Goal: Task Accomplishment & Management: Manage account settings

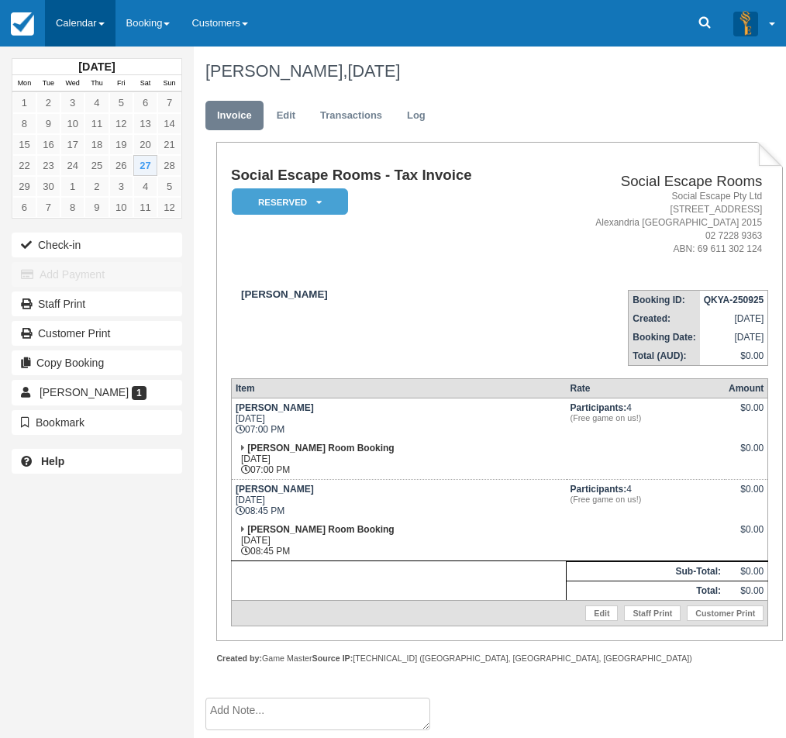
click at [89, 35] on link "Calendar" at bounding box center [80, 23] width 71 height 46
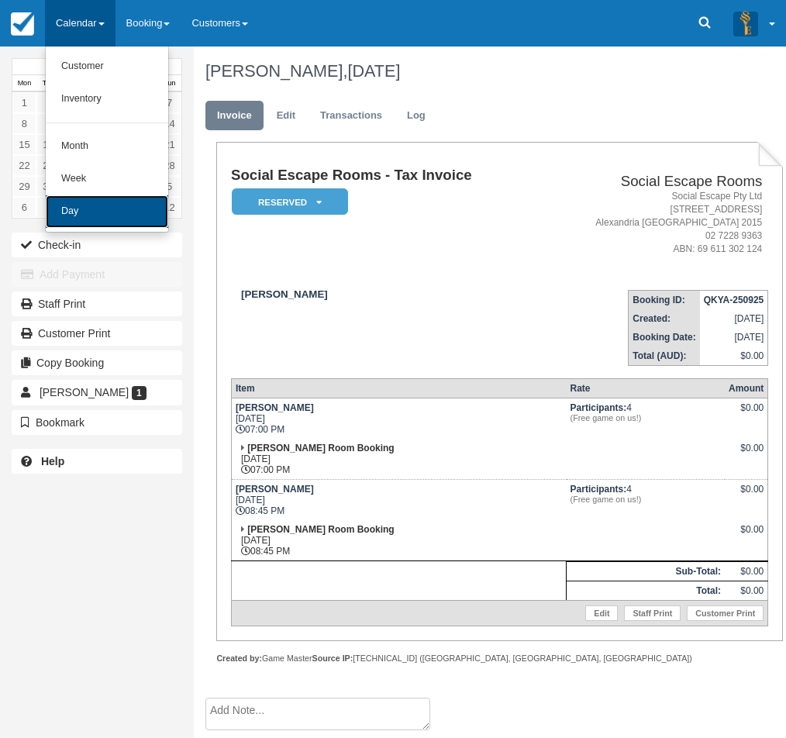
click at [65, 204] on link "Day" at bounding box center [107, 211] width 122 height 33
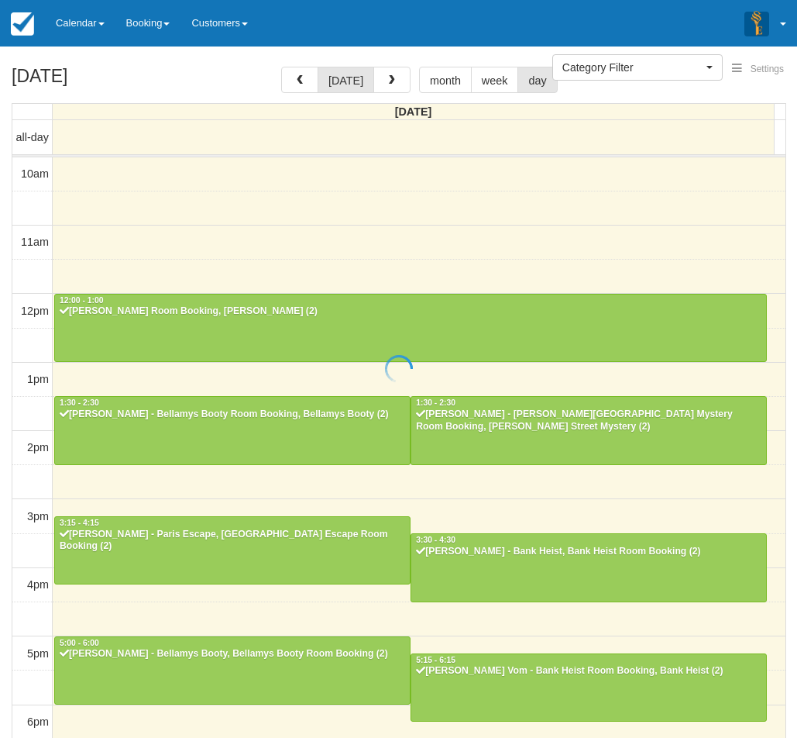
select select
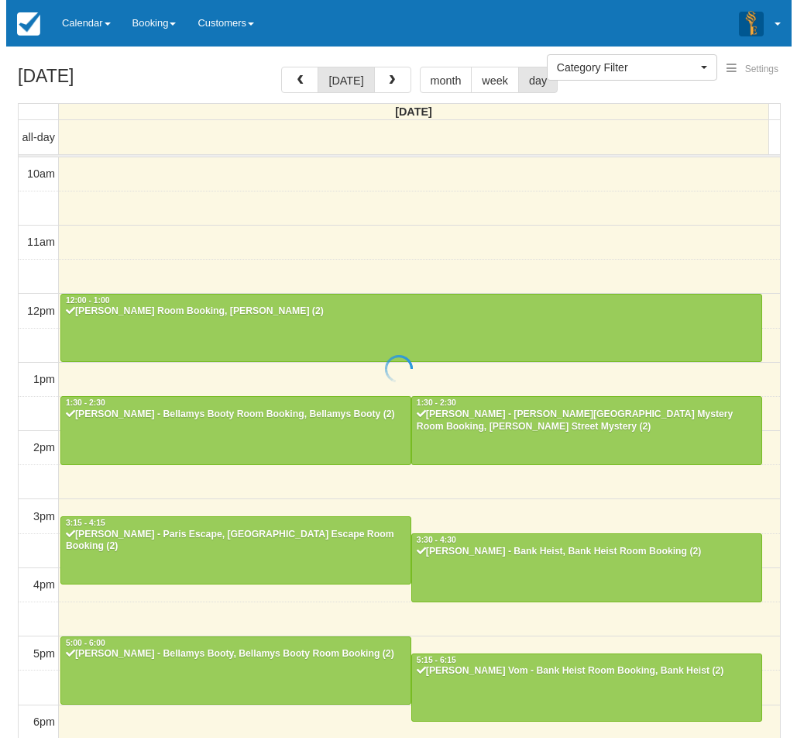
scroll to position [272, 0]
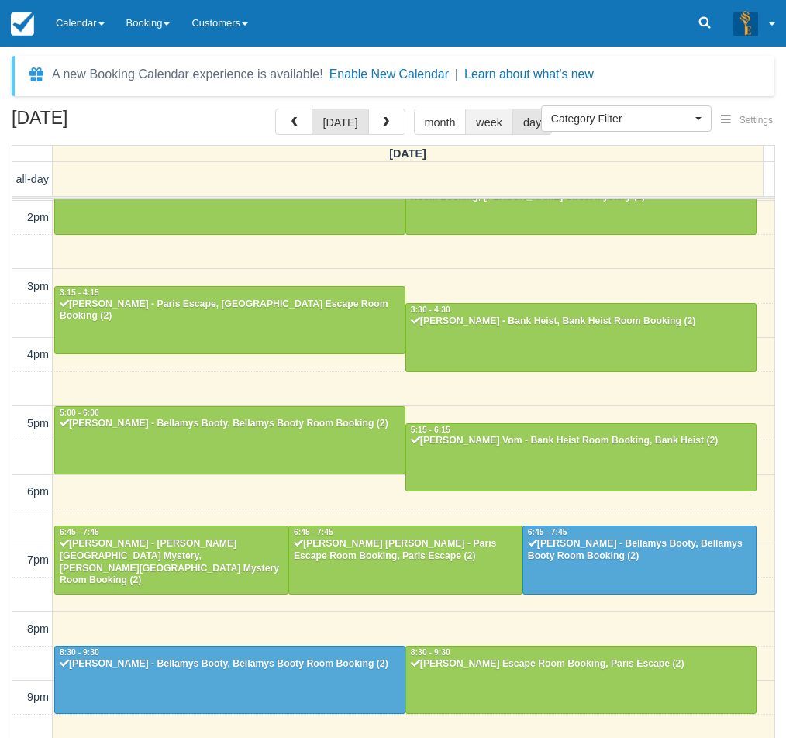
click at [470, 122] on button "week" at bounding box center [489, 121] width 48 height 26
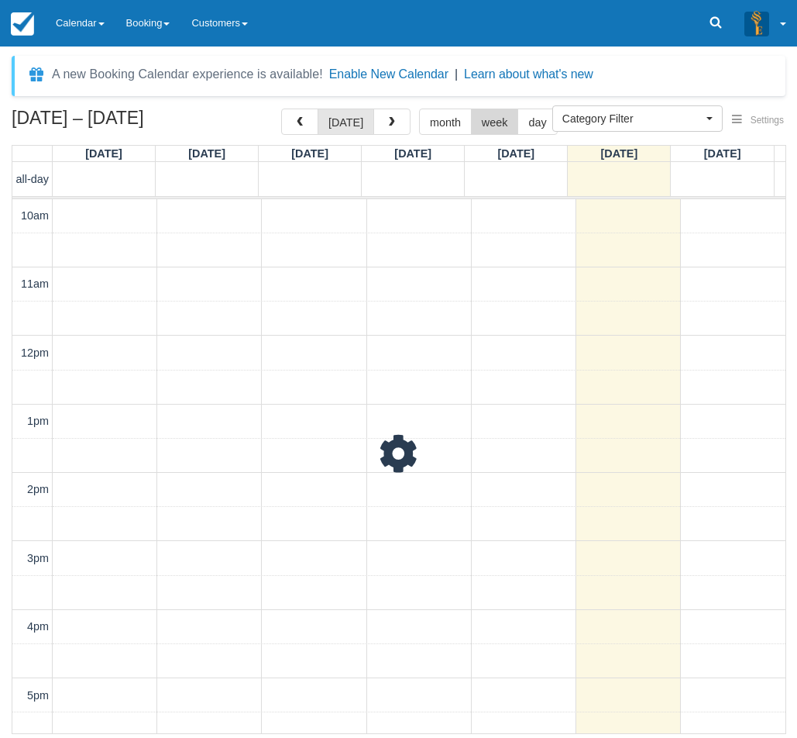
scroll to position [322, 0]
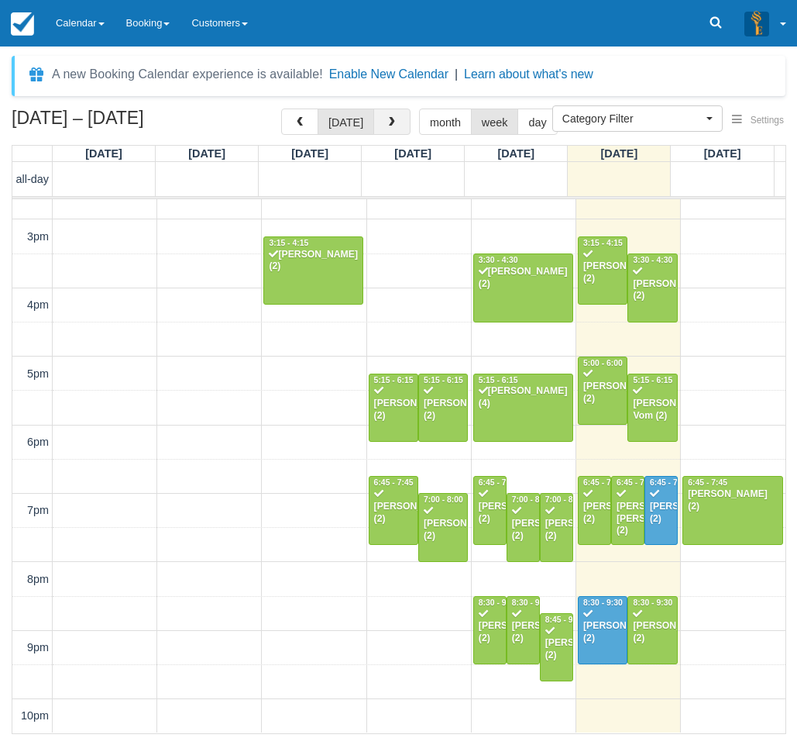
click at [392, 128] on span "button" at bounding box center [392, 122] width 11 height 11
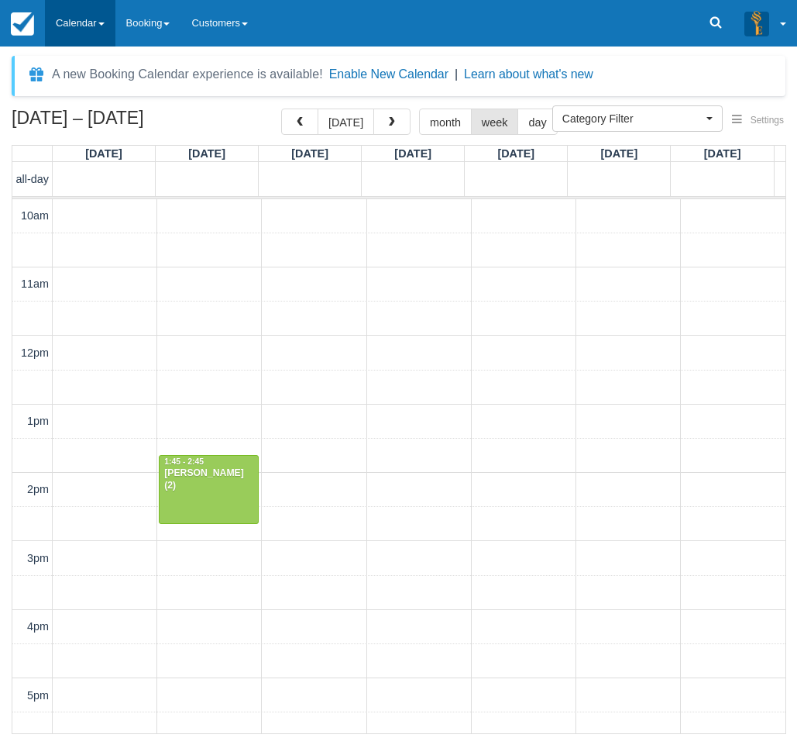
click at [75, 21] on link "Calendar" at bounding box center [80, 23] width 71 height 46
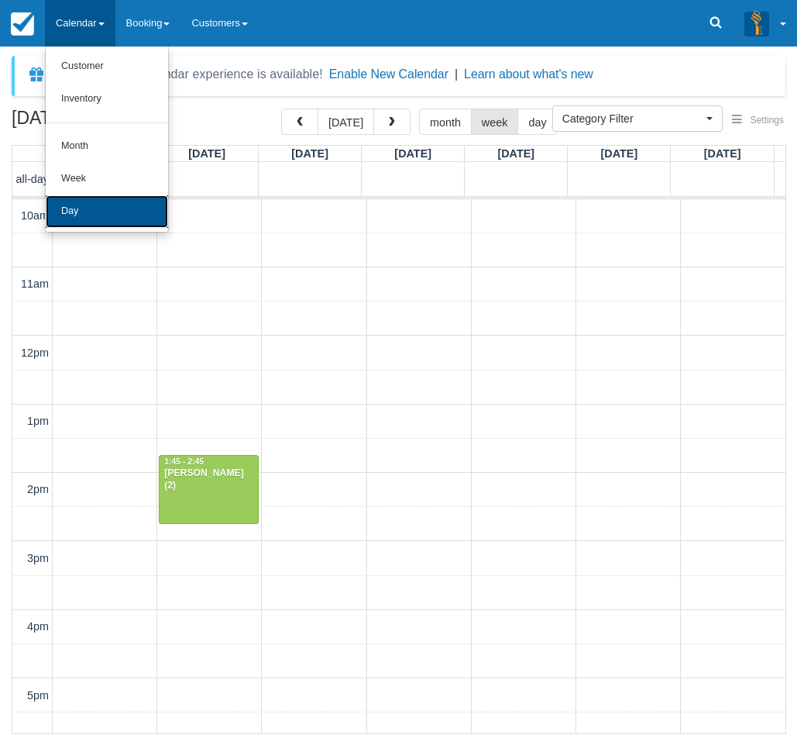
click at [108, 224] on link "Day" at bounding box center [107, 211] width 122 height 33
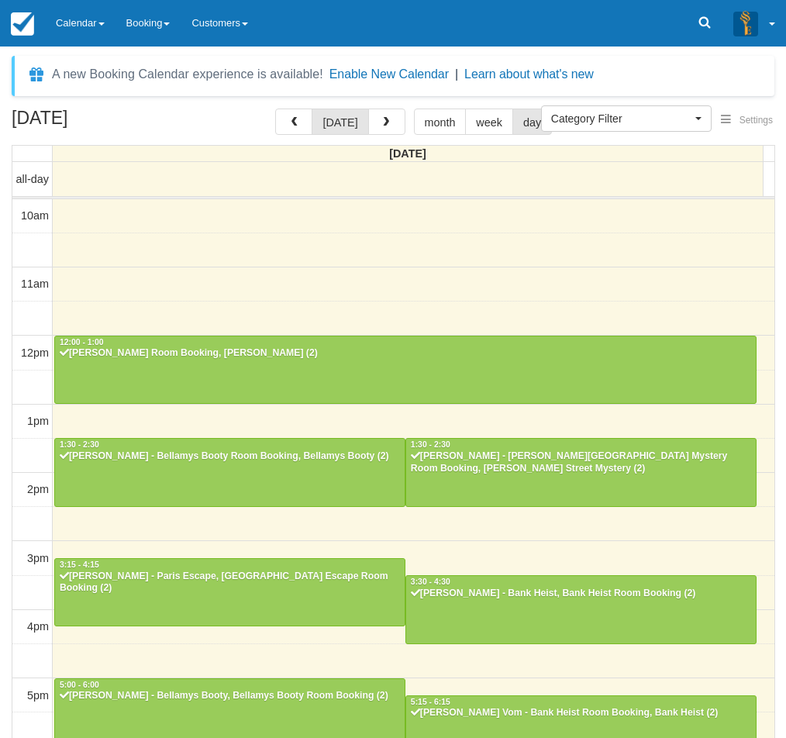
select select
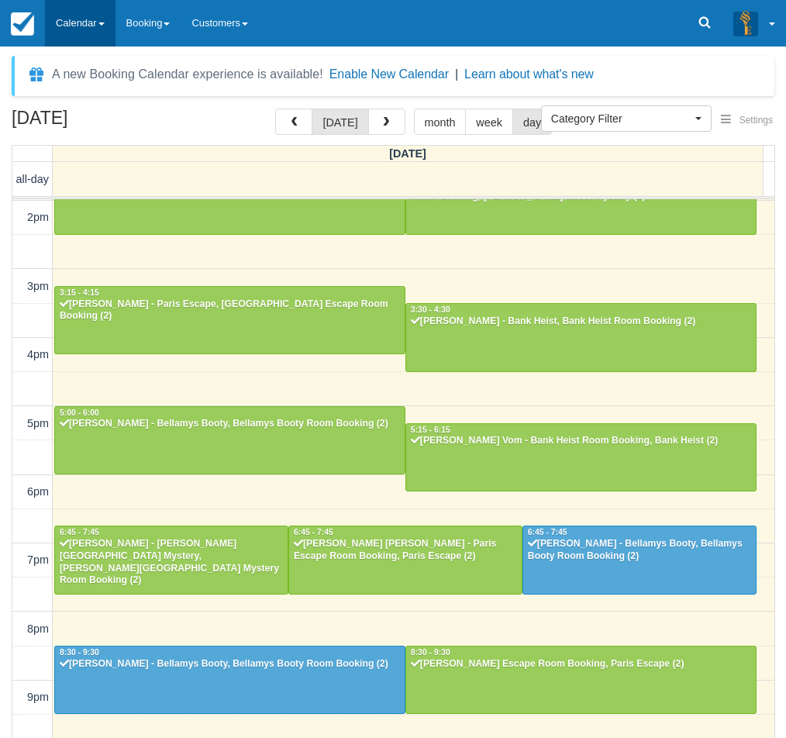
click at [94, 29] on link "Calendar" at bounding box center [80, 23] width 71 height 46
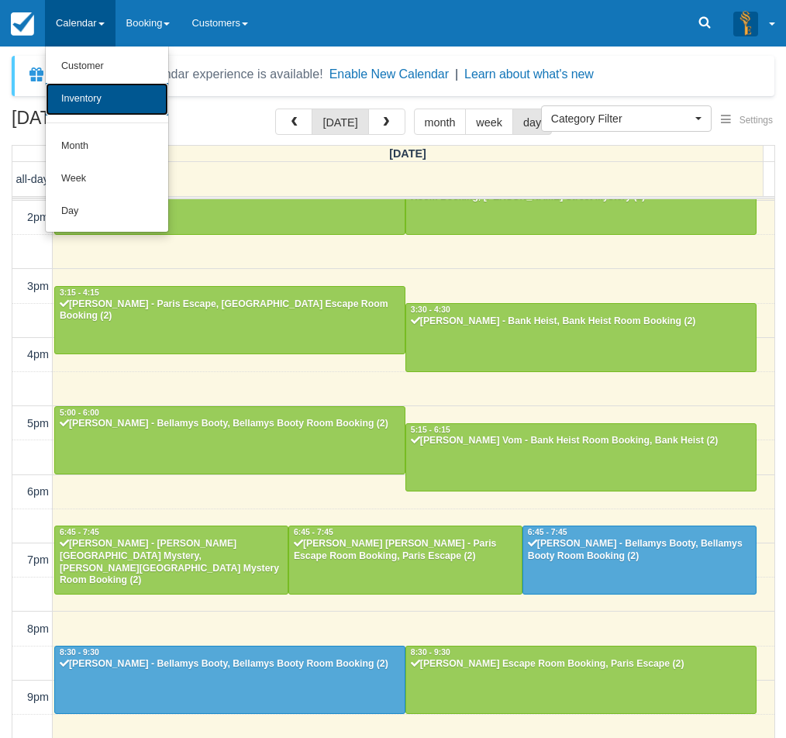
click at [98, 111] on link "Inventory" at bounding box center [107, 99] width 122 height 33
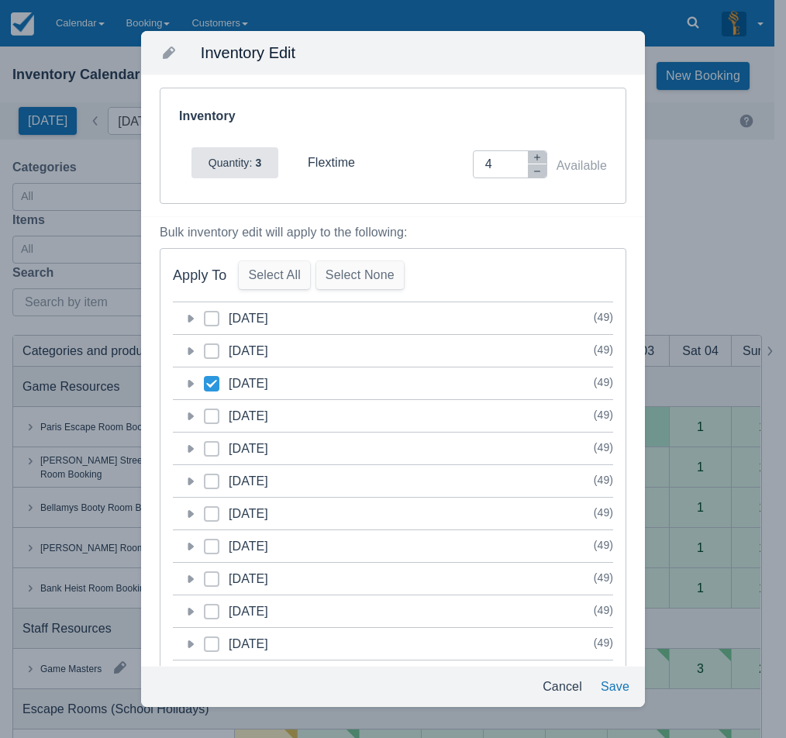
click at [215, 413] on icon at bounding box center [211, 416] width 6 height 6
click at [205, 412] on input "category-1759154400" at bounding box center [204, 411] width 1 height 1
checkbox input "true"
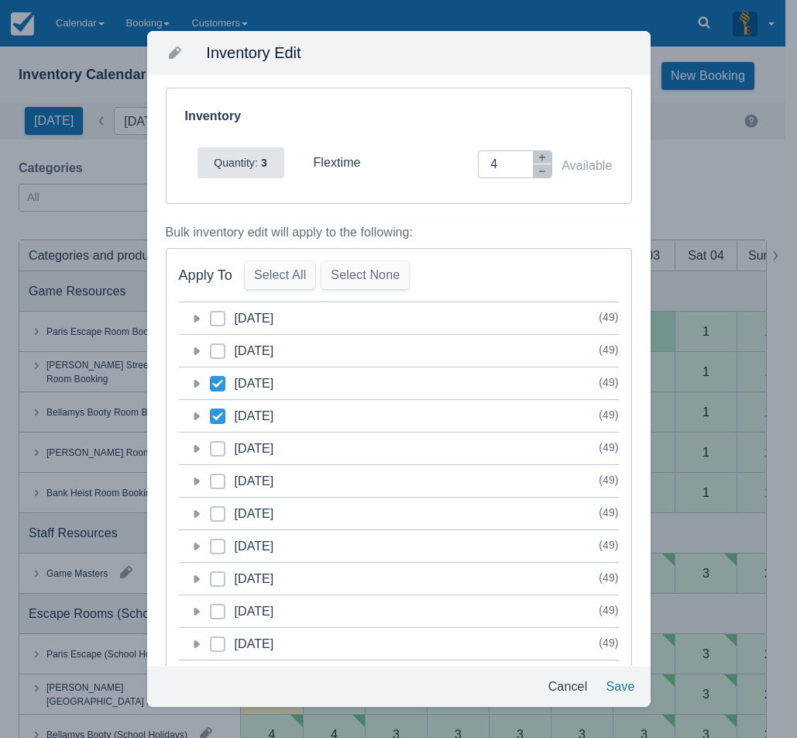
click at [219, 445] on span at bounding box center [217, 455] width 15 height 28
click at [211, 445] on input "category-1759240800" at bounding box center [210, 444] width 1 height 1
checkbox input "true"
click at [538, 171] on icon "button" at bounding box center [542, 171] width 9 height 9
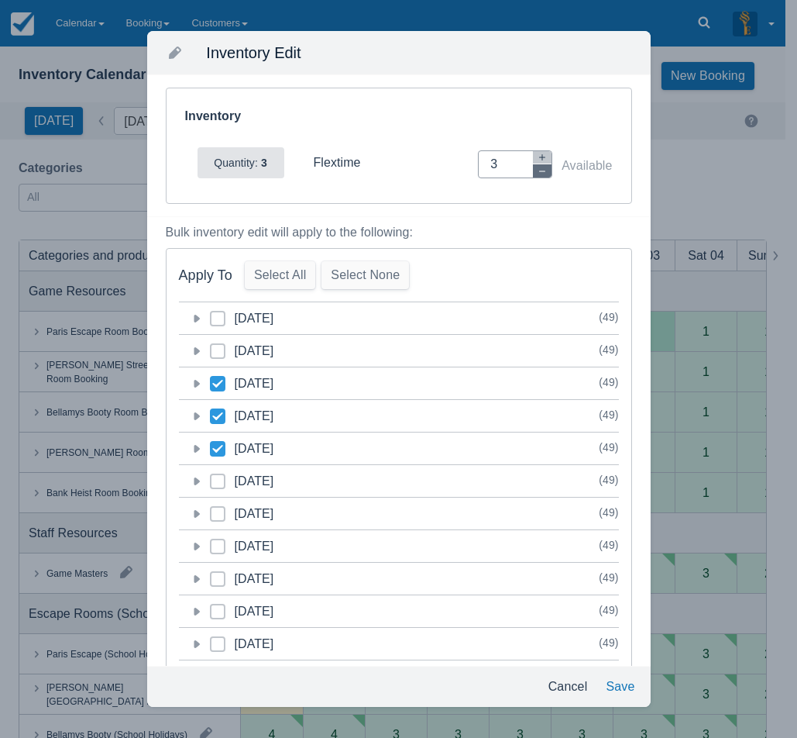
type input "2"
click at [638, 690] on button "Save" at bounding box center [620, 687] width 41 height 28
